Goal: Connect with others: Connect with others

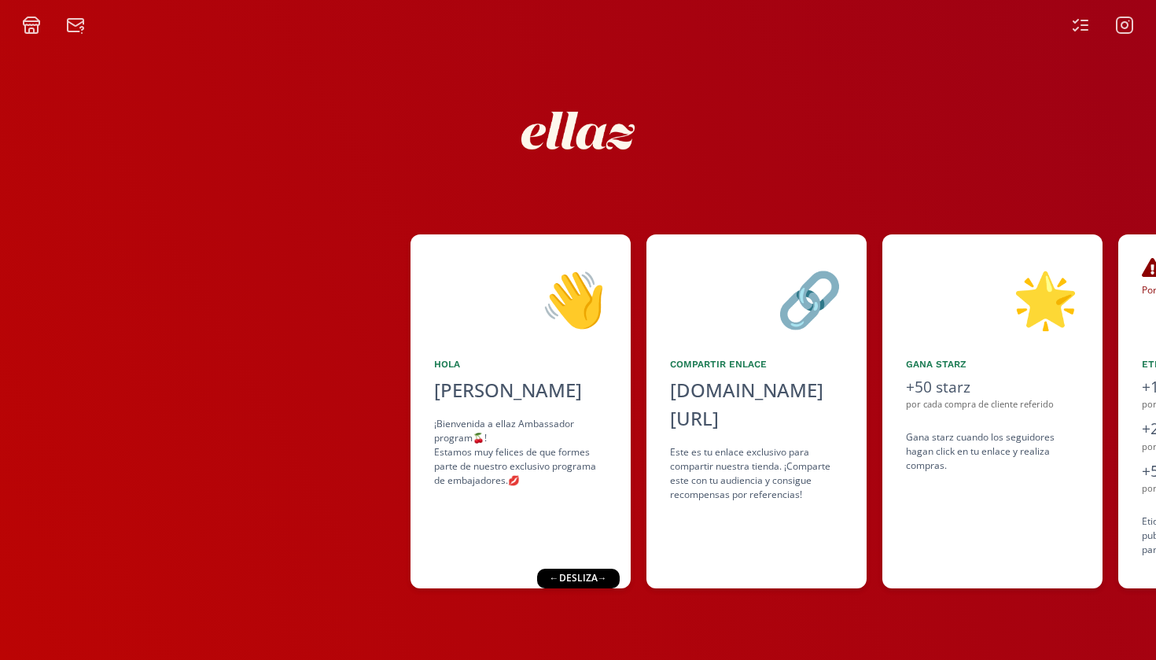
drag, startPoint x: 674, startPoint y: 613, endPoint x: 274, endPoint y: 632, distance: 400.7
click at [274, 602] on div "👋 [PERSON_NAME] ¡Bienvenida a ellaz Ambassador program🍒! Estamos muy felices de…" at bounding box center [578, 347] width 1156 height 625
click at [668, 602] on div "👋 [PERSON_NAME] ¡Bienvenida a ellaz Ambassador program🍒! Estamos muy felices de…" at bounding box center [578, 347] width 1156 height 625
drag, startPoint x: 815, startPoint y: 636, endPoint x: 636, endPoint y: 651, distance: 179.1
click at [636, 602] on div "👋 [PERSON_NAME] ¡Bienvenida a ellaz Ambassador program🍒! Estamos muy felices de…" at bounding box center [578, 347] width 1156 height 625
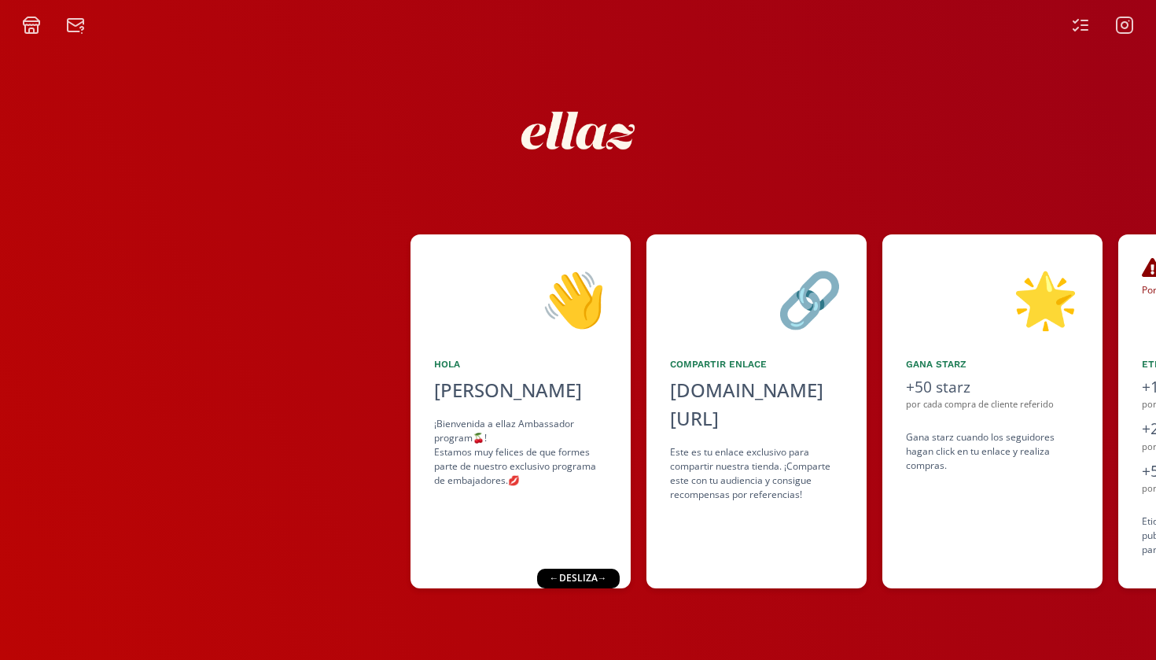
drag, startPoint x: 932, startPoint y: 659, endPoint x: 645, endPoint y: 635, distance: 288.0
click at [645, 602] on div "👋 [PERSON_NAME] ¡Bienvenida a ellaz Ambassador program🍒! Estamos muy felices de…" at bounding box center [578, 347] width 1156 height 625
click at [1040, 125] on div "👋 [PERSON_NAME] ¡Bienvenida a ellaz Ambassador program🍒! Estamos muy felices de…" at bounding box center [578, 347] width 1156 height 625
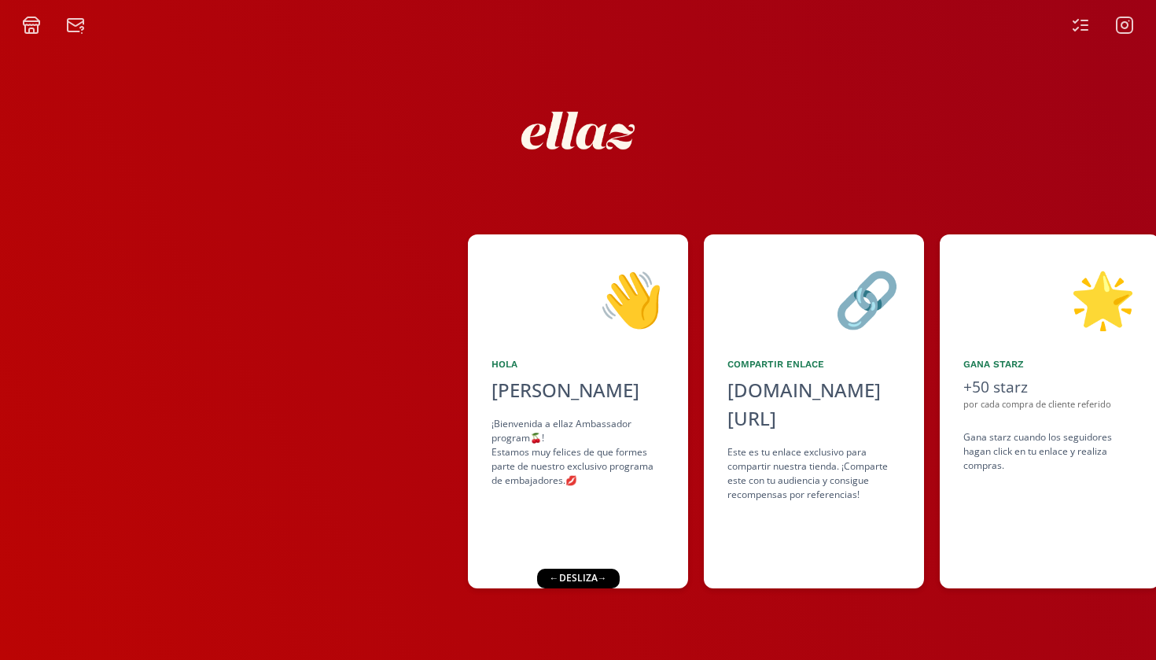
drag, startPoint x: 812, startPoint y: 632, endPoint x: 597, endPoint y: 631, distance: 215.5
click at [597, 631] on div "👋 [PERSON_NAME] ¡Bienvenida a ellaz Ambassador program🍒! Estamos muy felices de…" at bounding box center [578, 347] width 1156 height 625
click at [695, 633] on div "👋 [PERSON_NAME] ¡Bienvenida a ellaz Ambassador program🍒! Estamos muy felices de…" at bounding box center [578, 347] width 1156 height 625
drag, startPoint x: 909, startPoint y: 144, endPoint x: 671, endPoint y: 134, distance: 238.5
click at [671, 134] on div at bounding box center [578, 130] width 944 height 167
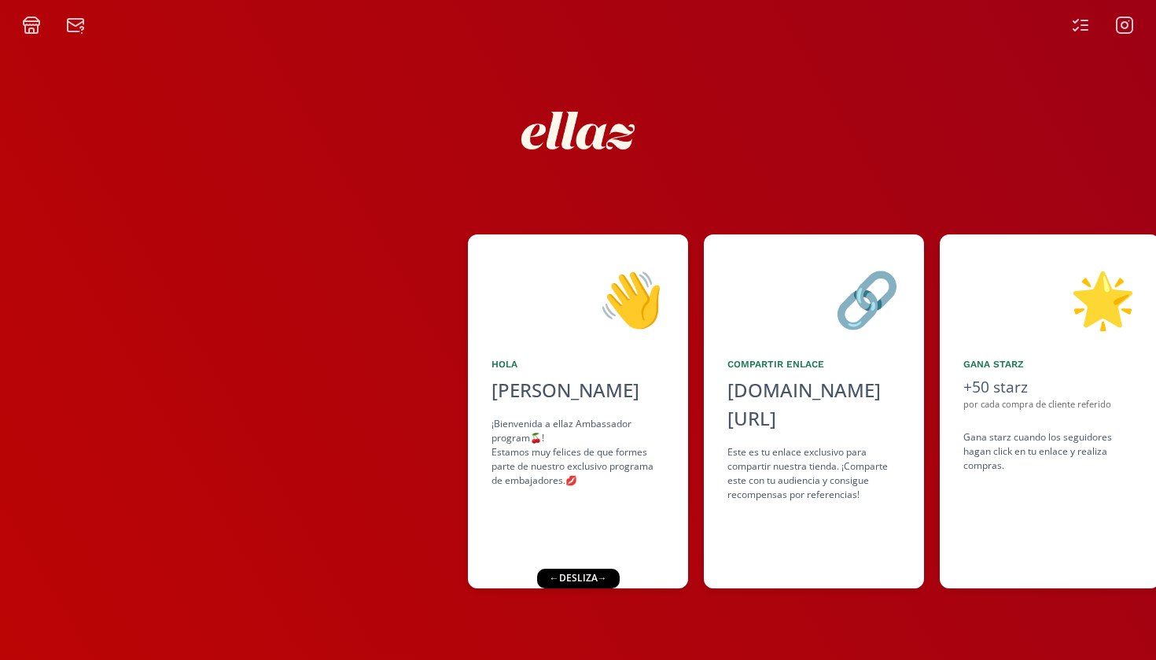
drag, startPoint x: 913, startPoint y: 127, endPoint x: 787, endPoint y: 142, distance: 126.7
click at [787, 142] on div at bounding box center [578, 130] width 944 height 167
click at [974, 639] on div "👋 [PERSON_NAME] ¡Bienvenida a ellaz Ambassador program🍒! Estamos muy felices de…" at bounding box center [578, 347] width 1156 height 625
click at [359, 546] on div at bounding box center [234, 411] width 468 height 354
click at [632, 657] on div "👋 [PERSON_NAME] ¡Bienvenida a ellaz Ambassador program🍒! Estamos muy felices de…" at bounding box center [578, 347] width 1156 height 625
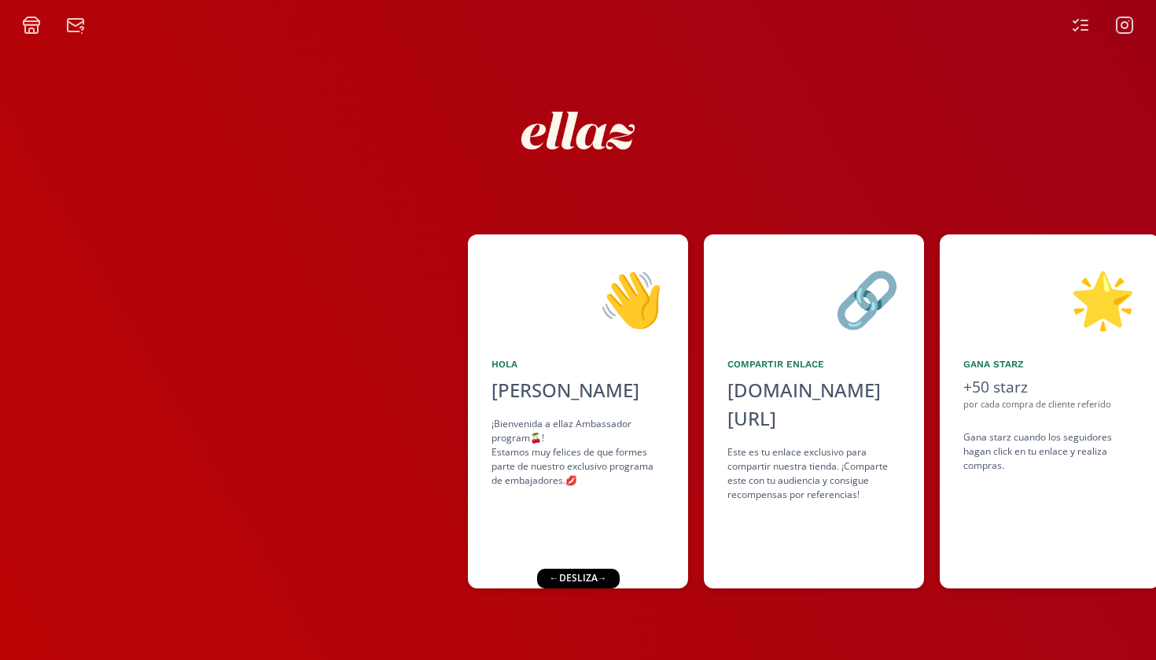
click at [1085, 250] on div "🌟 Gana starz +50 starz por cada compra de cliente referido Gana starz cuando lo…" at bounding box center [1050, 411] width 220 height 354
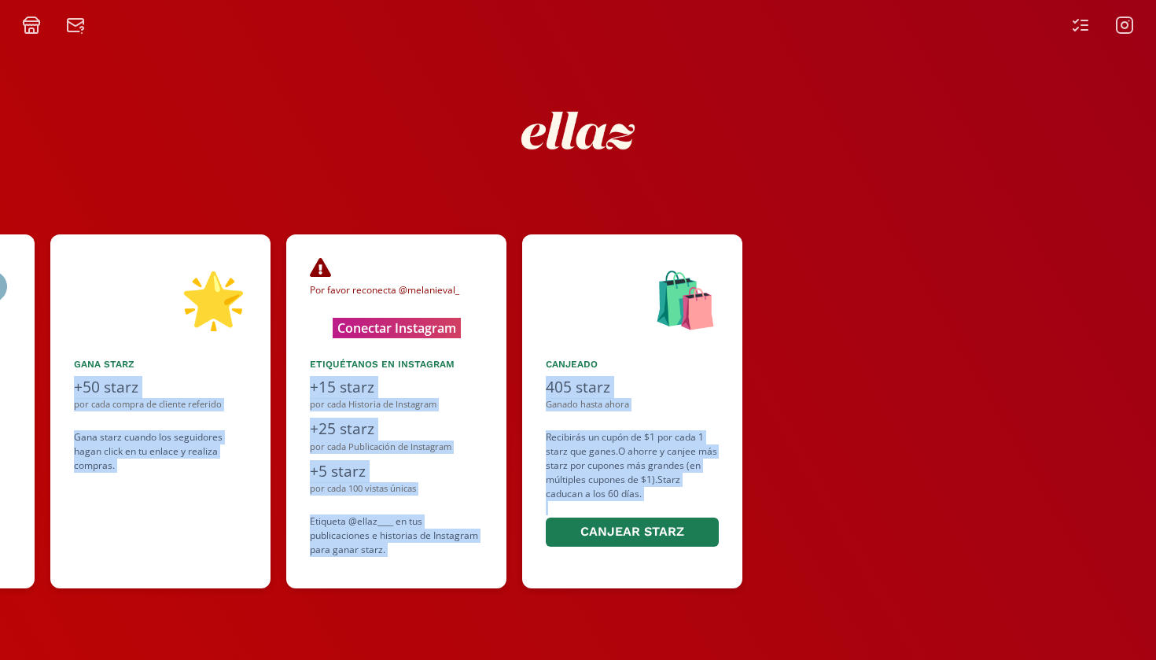
drag, startPoint x: 1085, startPoint y: 250, endPoint x: 793, endPoint y: 280, distance: 294.1
click at [793, 280] on div "👋 [PERSON_NAME] ¡Bienvenida a ellaz Ambassador program🍒! Estamos muy felices de…" at bounding box center [578, 411] width 1156 height 370
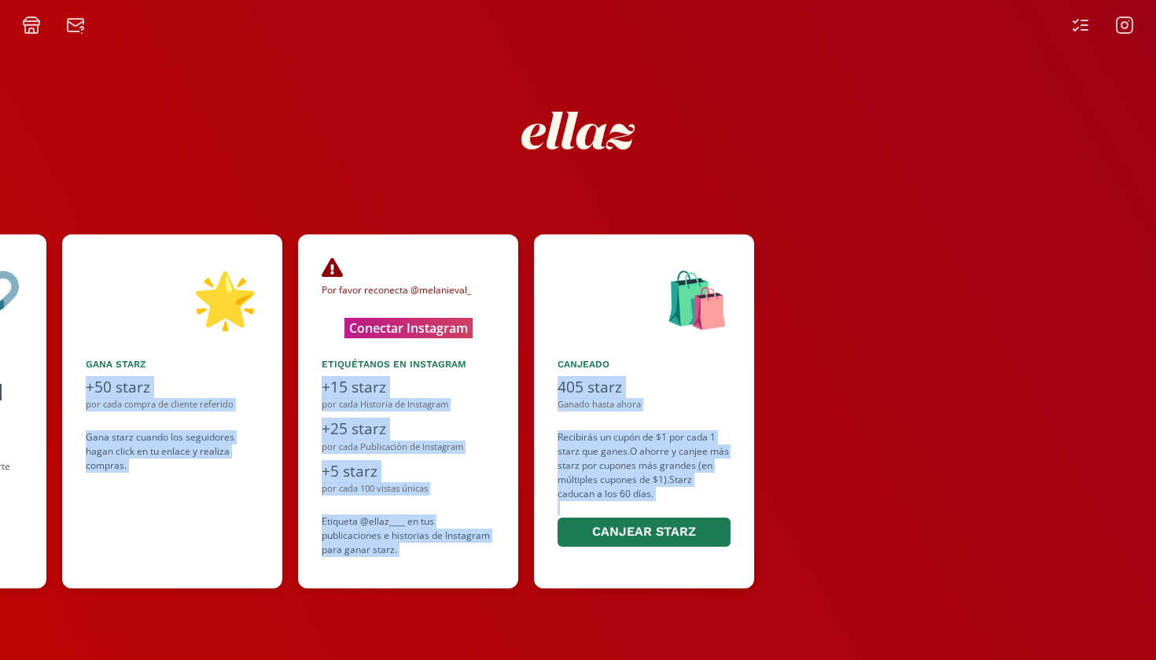
click at [753, 268] on div "🛍️ Canjeado 405 starz Ganado hasta ahora Recibirás un cupón de $1 por cada 1 st…" at bounding box center [644, 411] width 220 height 354
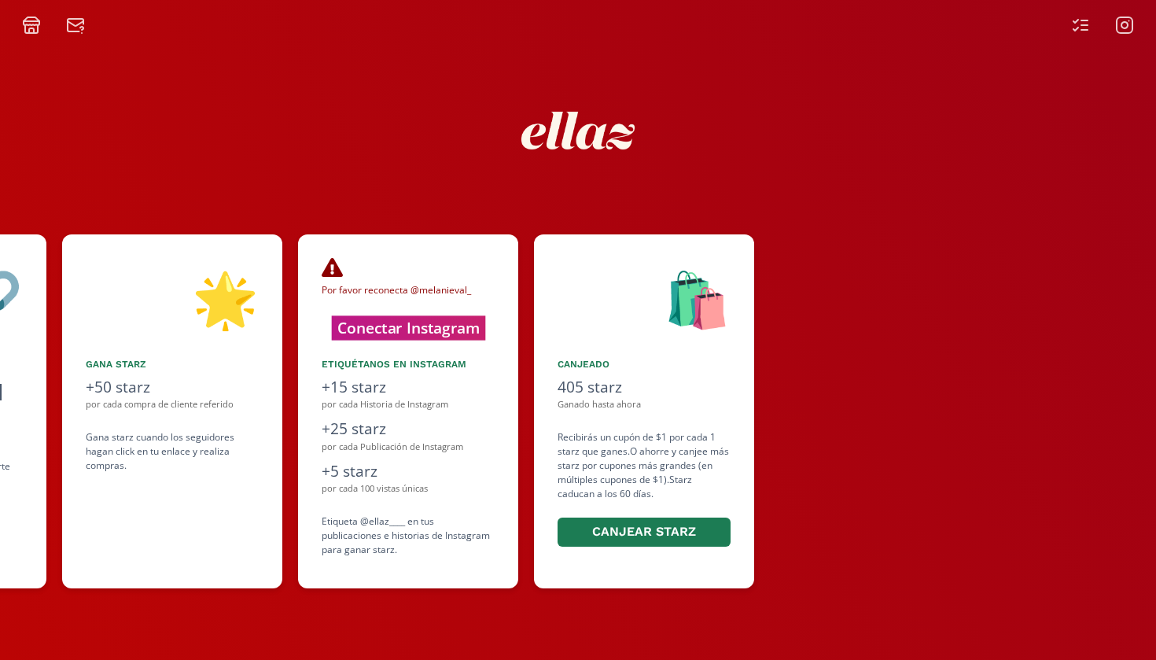
click at [425, 331] on button "Conectar Instagram" at bounding box center [408, 327] width 154 height 24
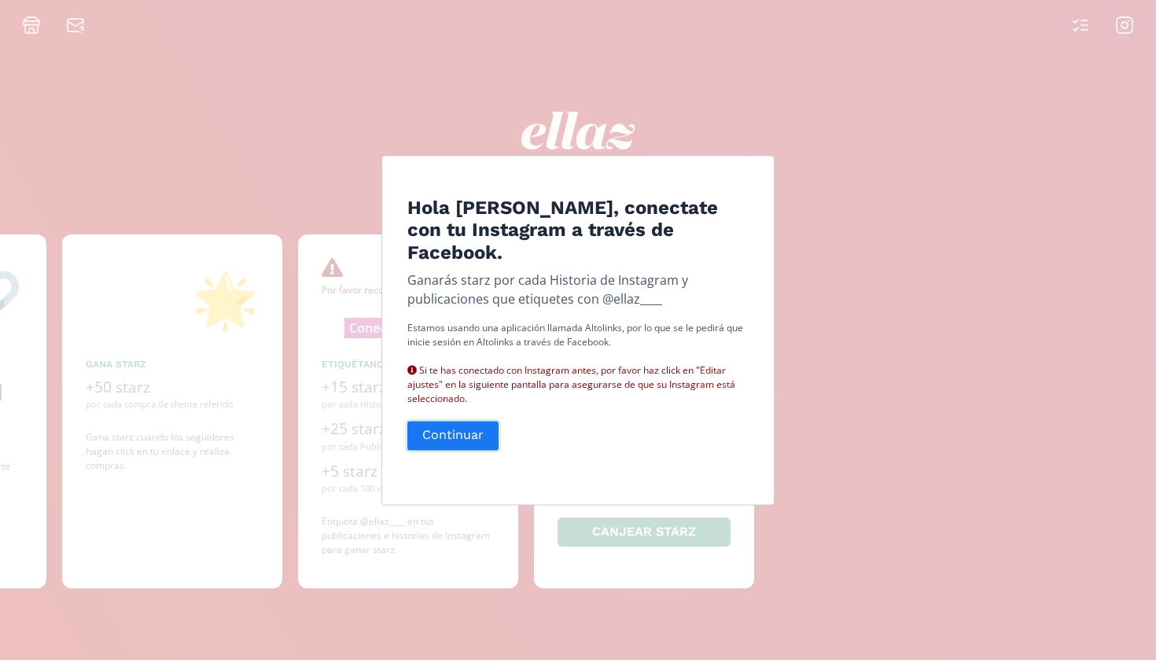
click at [440, 436] on button "Continuar" at bounding box center [453, 435] width 96 height 34
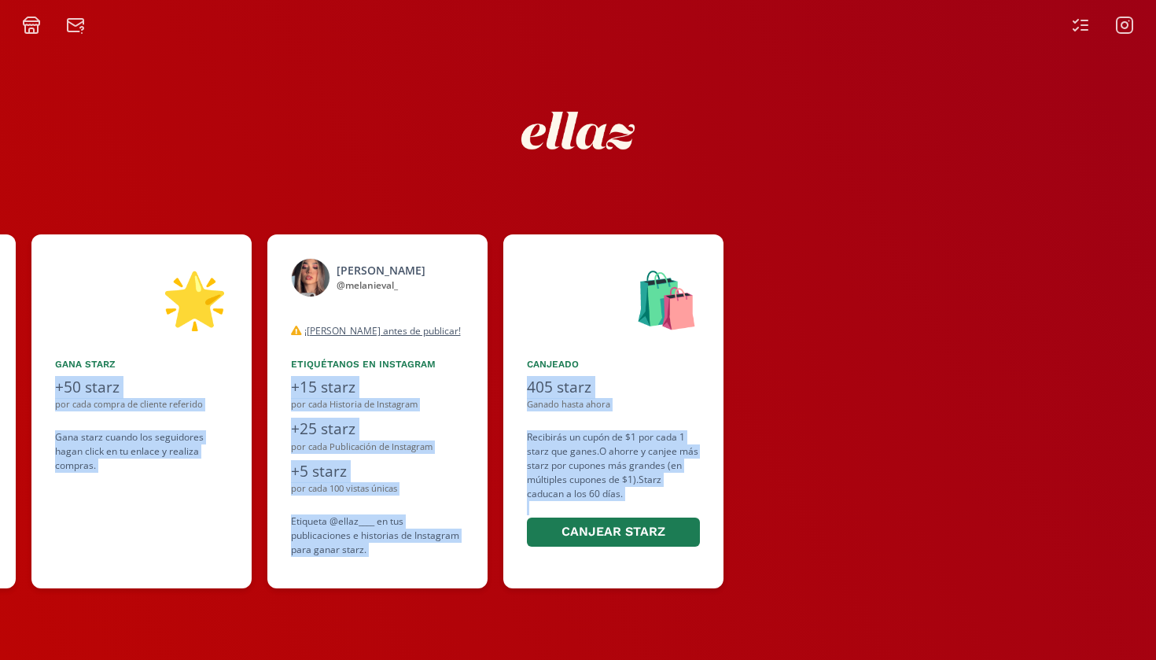
scroll to position [0, 959]
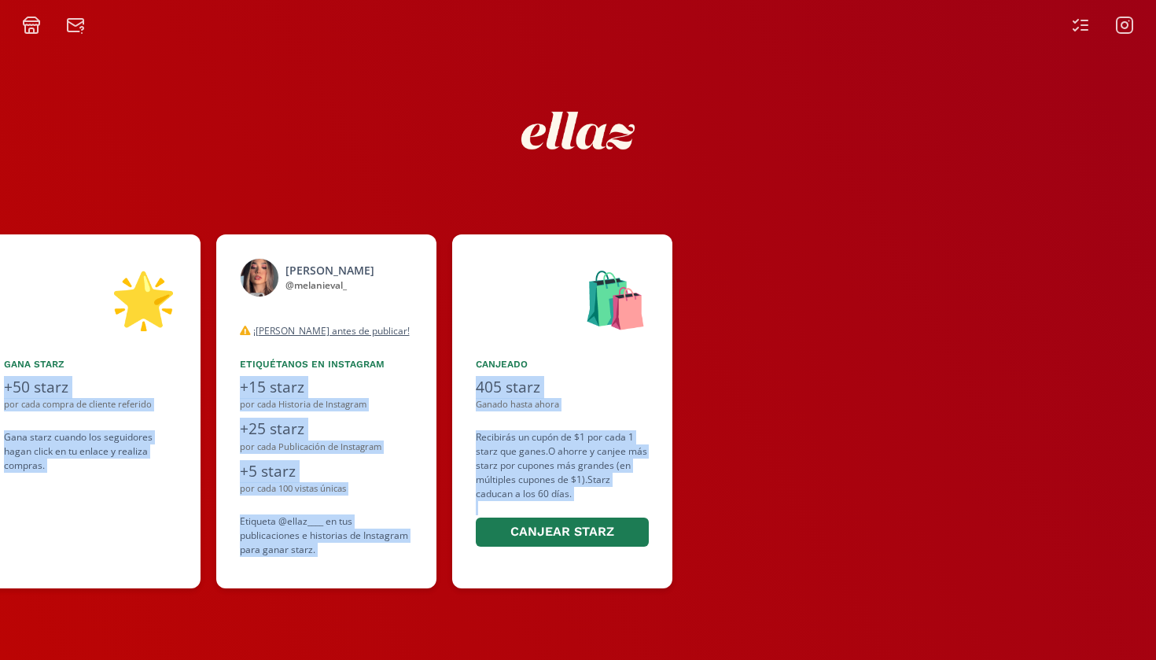
drag, startPoint x: 1144, startPoint y: 322, endPoint x: 800, endPoint y: 331, distance: 344.6
click at [800, 331] on div "👋 Hola Melani Valadez Oyosa ¡Bienvenida a ellaz Ambassador program🍒! Estamos mu…" at bounding box center [578, 411] width 1156 height 370
click at [800, 331] on div at bounding box center [922, 411] width 468 height 354
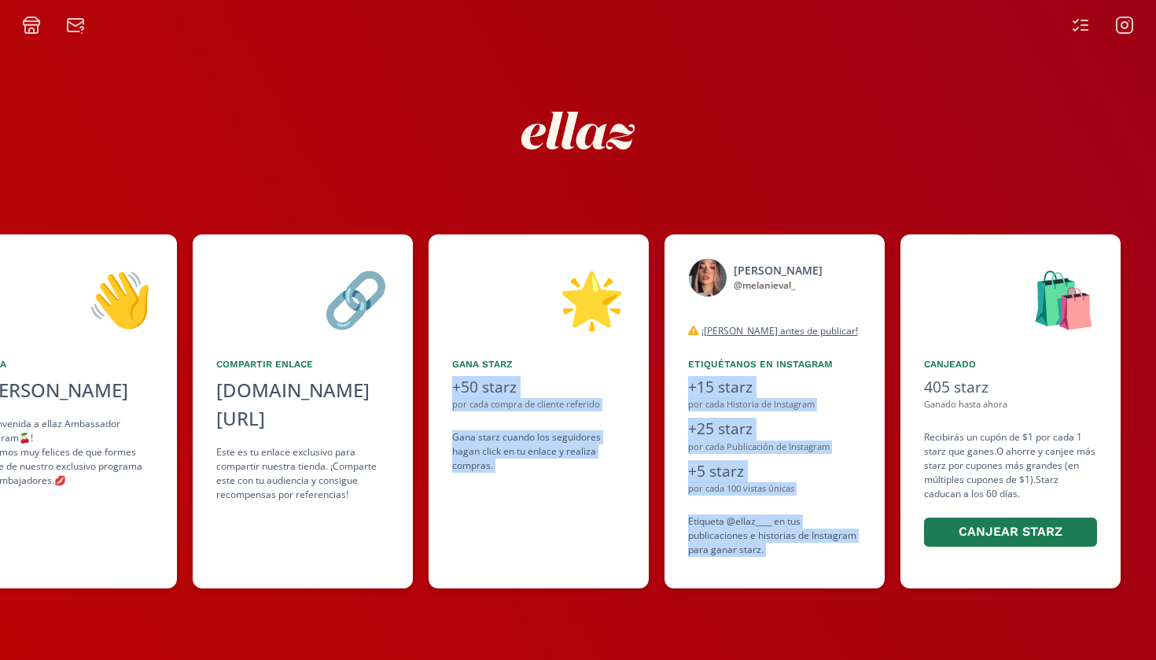
scroll to position [0, 450]
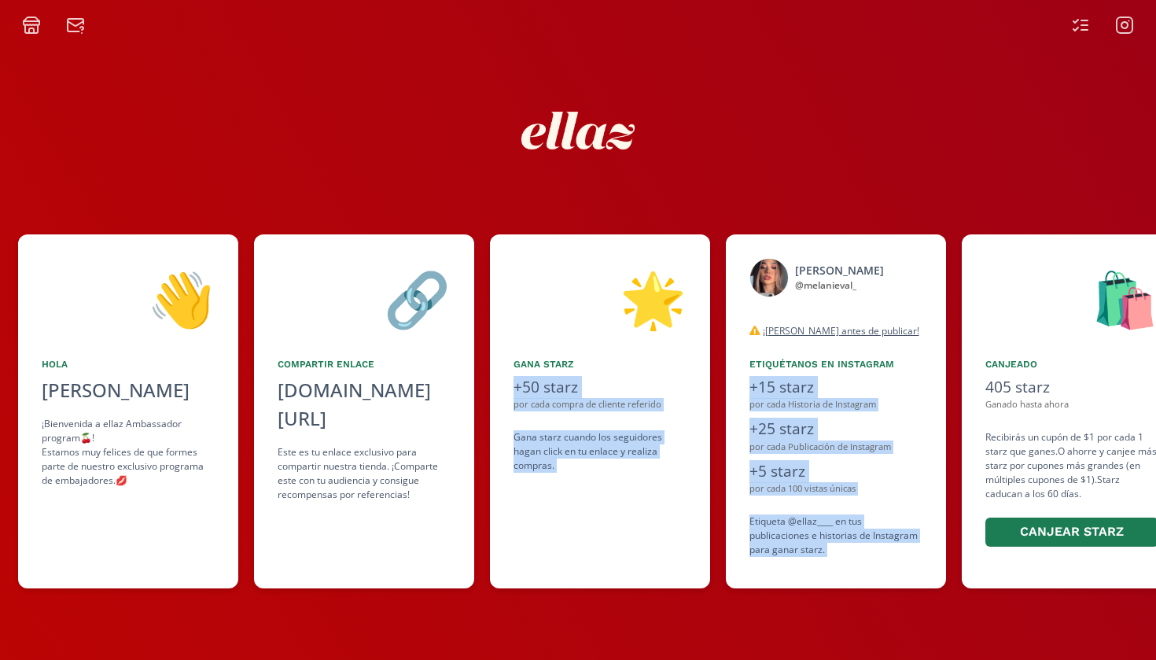
drag, startPoint x: 514, startPoint y: 311, endPoint x: 684, endPoint y: 319, distance: 170.1
click at [684, 319] on div "👋 Hola Melani Valadez Oyosa ¡Bienvenida a ellaz Ambassador program🍒! Estamos mu…" at bounding box center [578, 411] width 1156 height 370
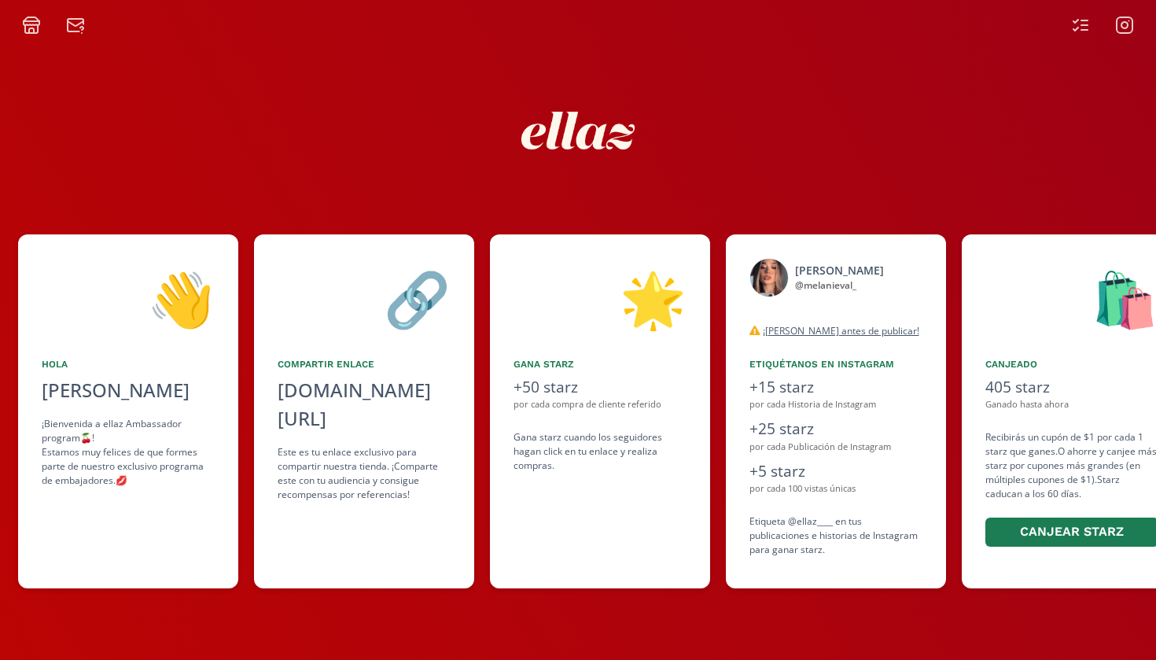
click at [769, 201] on div at bounding box center [578, 130] width 944 height 167
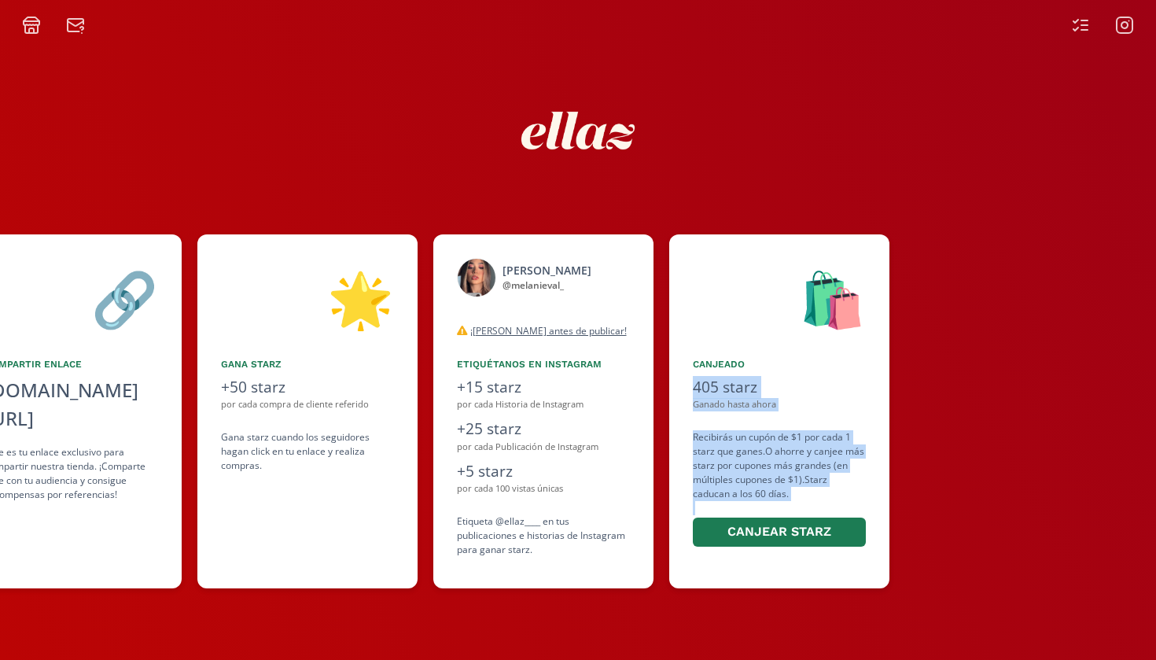
scroll to position [0, 749]
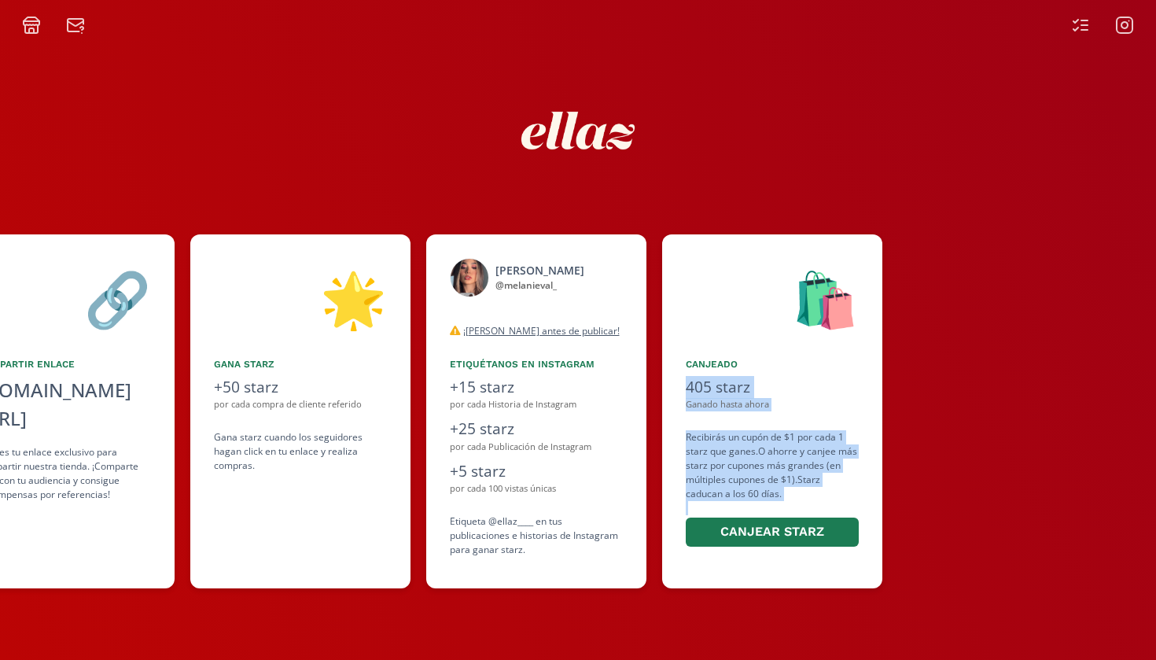
drag, startPoint x: 1031, startPoint y: 272, endPoint x: 931, endPoint y: 271, distance: 99.9
click at [931, 271] on div "👋 Hola Melani Valadez Oyosa ¡Bienvenida a ellaz Ambassador program🍒! Estamos mu…" at bounding box center [578, 411] width 1156 height 370
click at [1059, 258] on div at bounding box center [1132, 411] width 468 height 354
